Goal: Navigation & Orientation: Find specific page/section

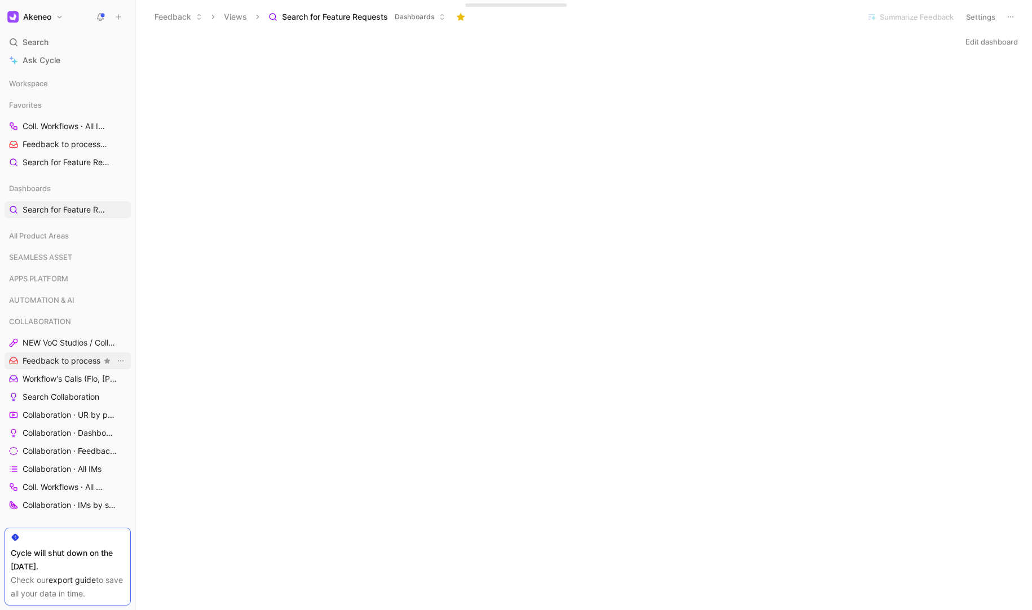
click at [43, 364] on span "Feedback to process" at bounding box center [62, 360] width 78 height 11
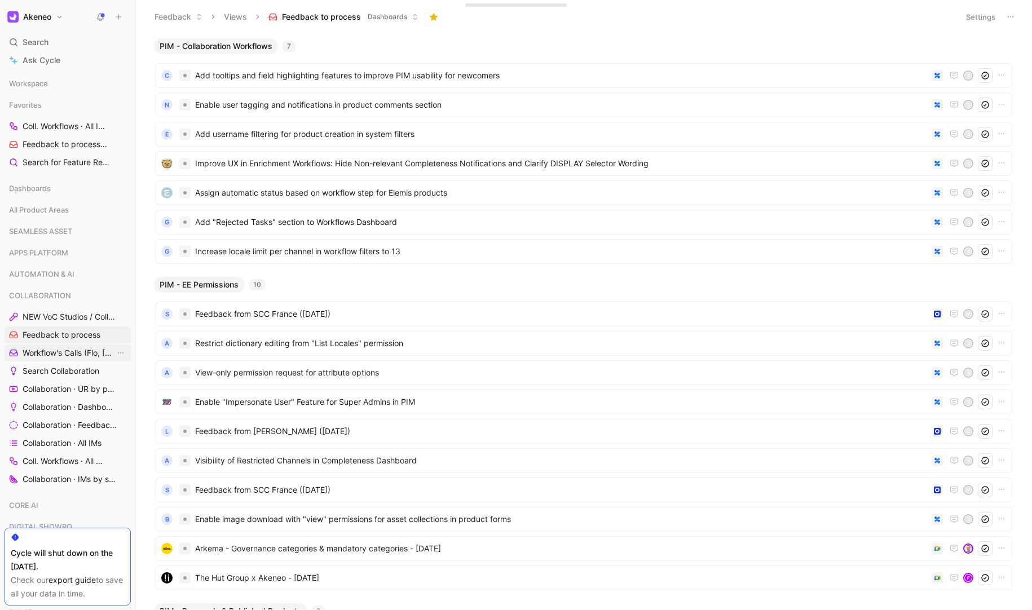
click at [42, 351] on span "Workflow's Calls (Flo, [PERSON_NAME], [PERSON_NAME])" at bounding box center [69, 352] width 92 height 11
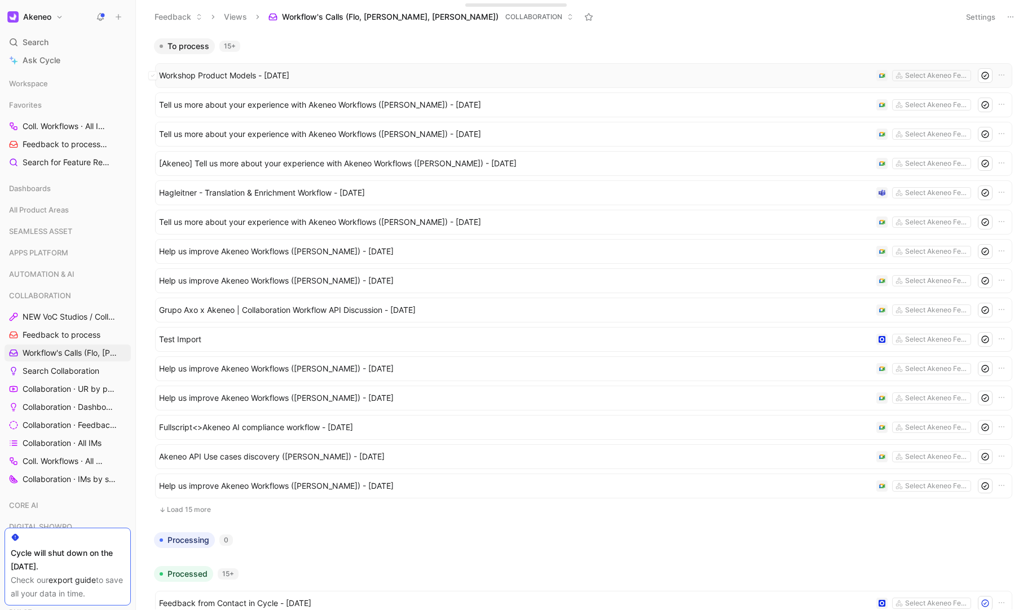
click at [304, 79] on span "Workshop Product Models - [DATE]" at bounding box center [515, 76] width 713 height 14
